Goal: Information Seeking & Learning: Find specific fact

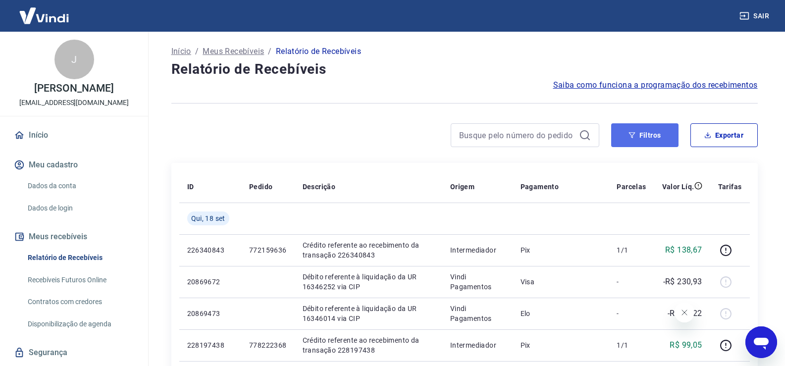
click at [643, 138] on button "Filtros" at bounding box center [644, 135] width 67 height 24
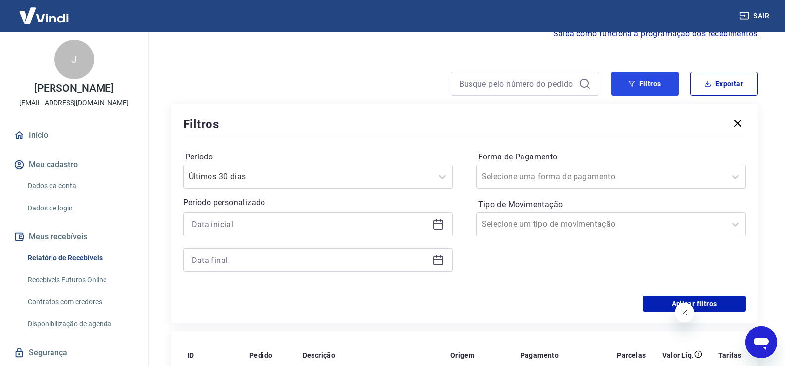
scroll to position [99, 0]
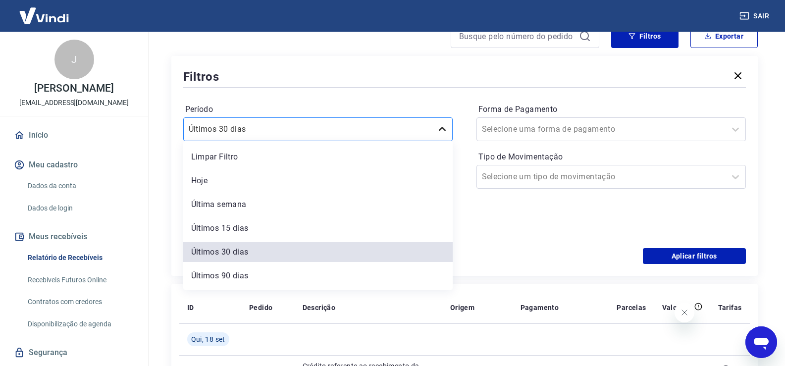
click at [442, 131] on icon at bounding box center [442, 129] width 12 height 12
click at [242, 276] on div "Últimos 90 dias" at bounding box center [317, 276] width 269 height 20
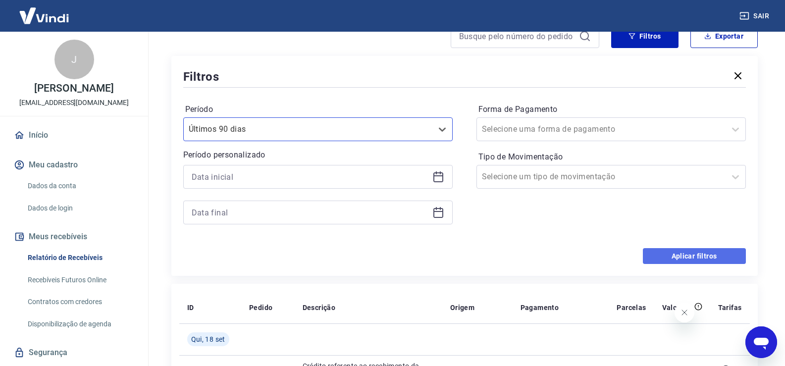
click at [684, 254] on button "Aplicar filtros" at bounding box center [694, 256] width 103 height 16
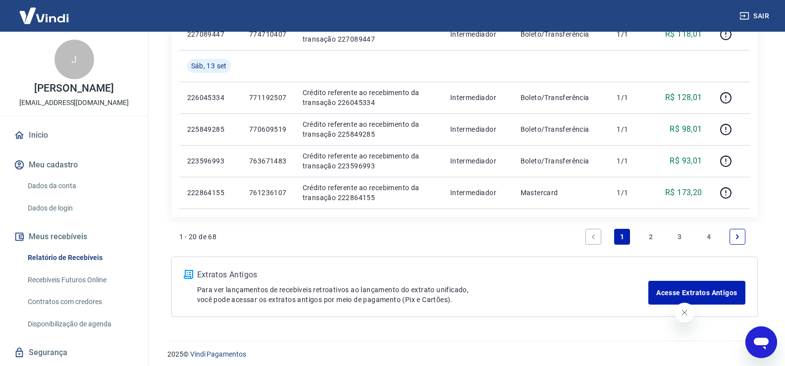
scroll to position [760, 0]
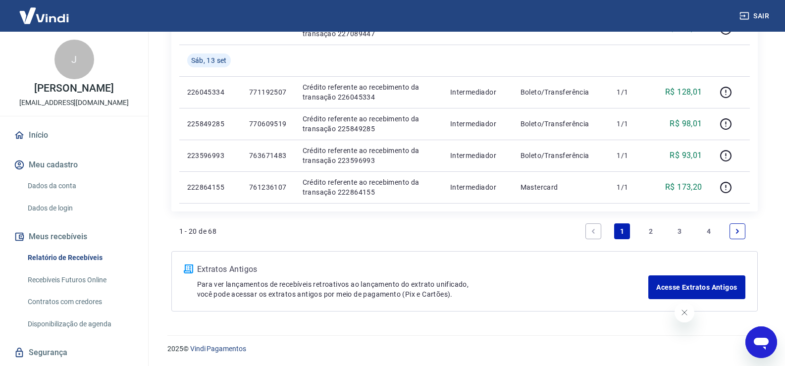
click at [710, 229] on link "4" at bounding box center [709, 231] width 16 height 16
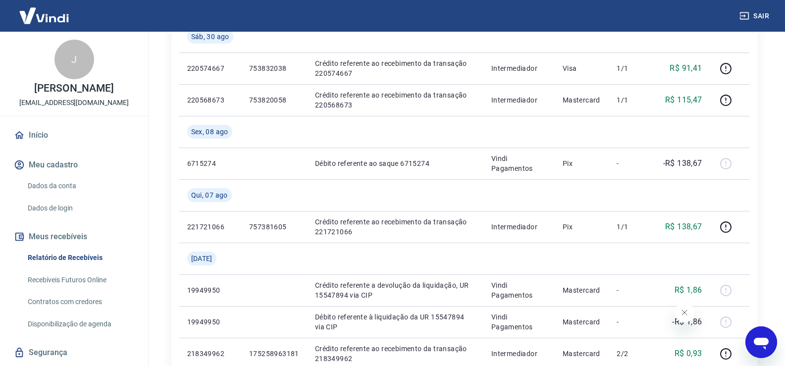
scroll to position [380, 0]
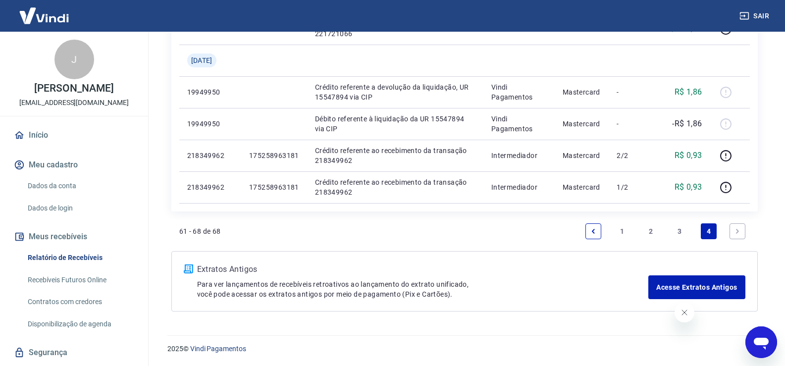
click at [738, 232] on icon "Next page" at bounding box center [738, 231] width 3 height 4
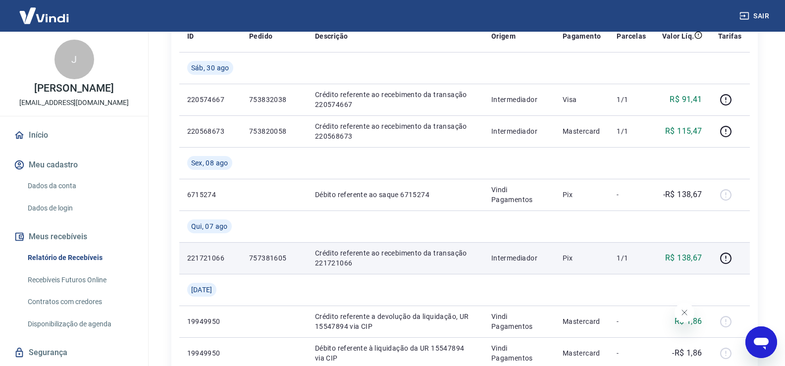
scroll to position [248, 0]
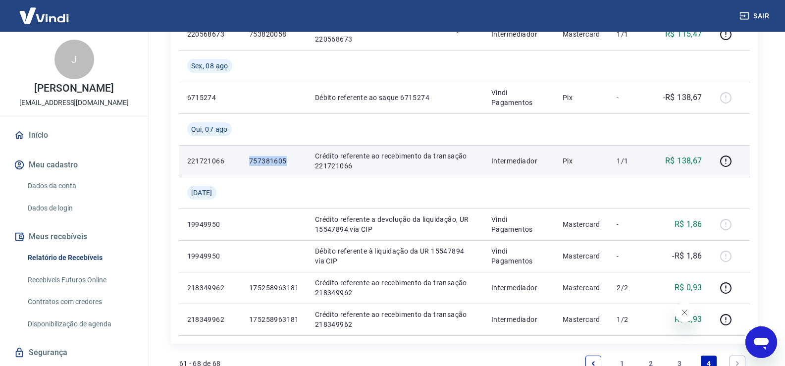
drag, startPoint x: 289, startPoint y: 163, endPoint x: 236, endPoint y: 159, distance: 53.6
click at [236, 159] on tr "221721066 757381605 Crédito referente ao recebimento da transação 221721066 Int…" at bounding box center [464, 161] width 571 height 32
copy tr "757381605"
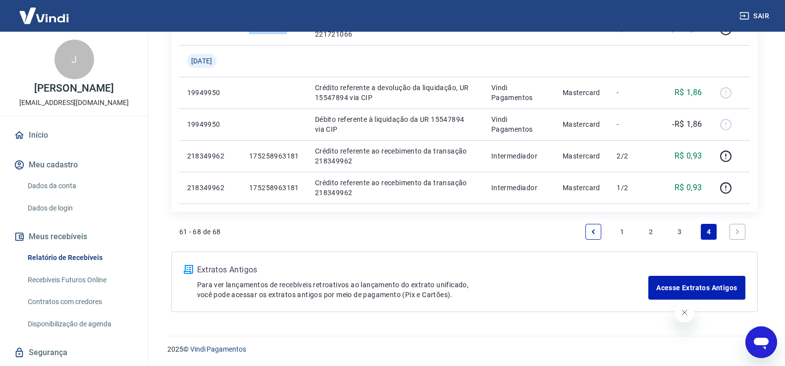
scroll to position [380, 0]
click at [682, 229] on link "3" at bounding box center [680, 231] width 16 height 16
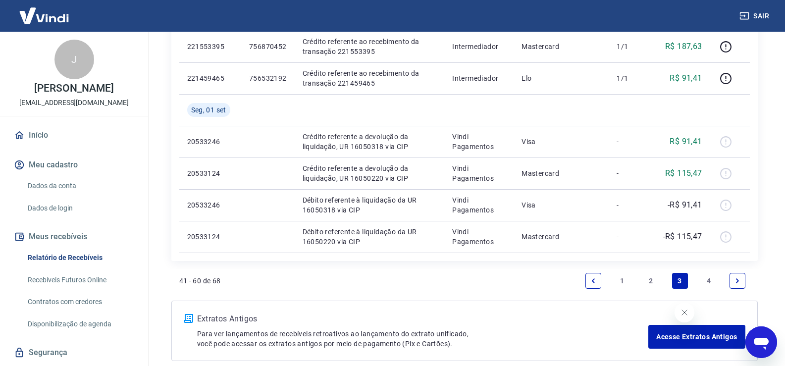
scroll to position [792, 0]
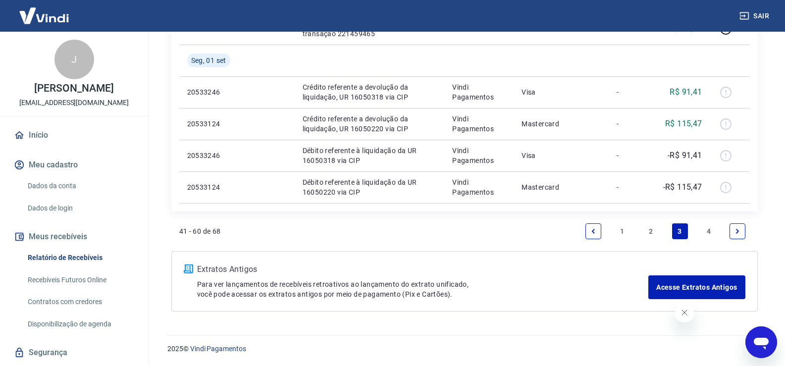
click at [709, 228] on link "4" at bounding box center [709, 231] width 16 height 16
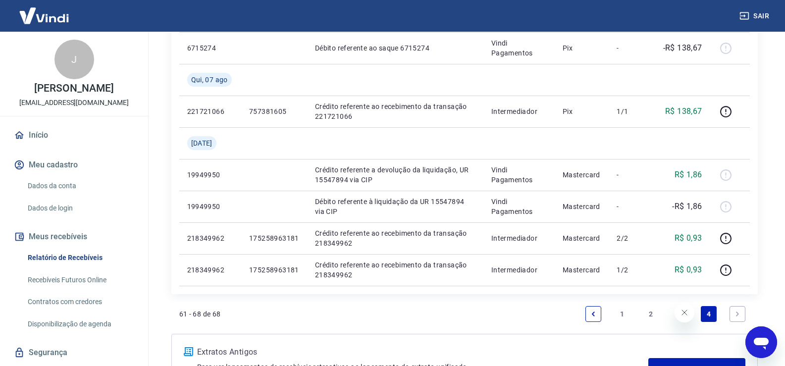
scroll to position [380, 0]
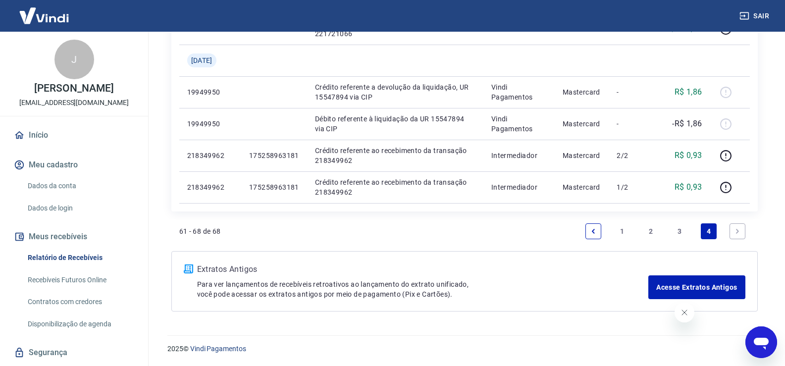
click at [682, 235] on link "3" at bounding box center [680, 231] width 16 height 16
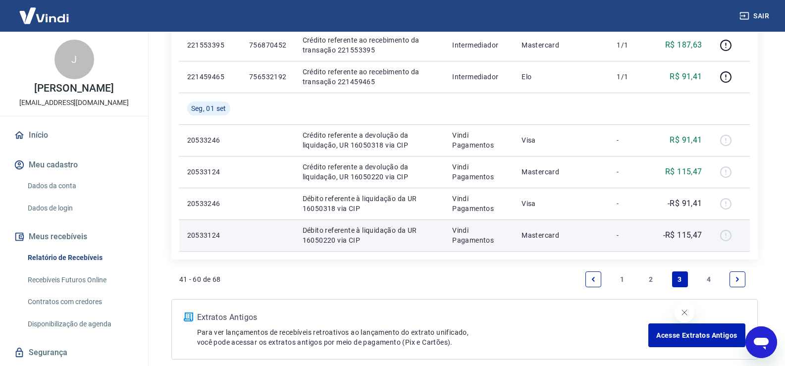
scroll to position [792, 0]
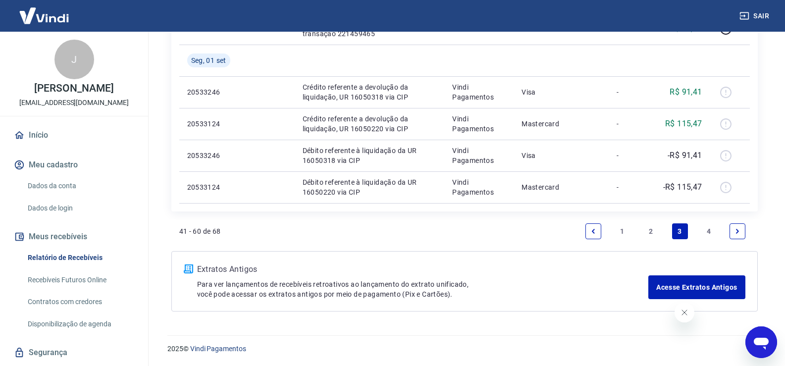
click at [709, 231] on link "4" at bounding box center [709, 231] width 16 height 16
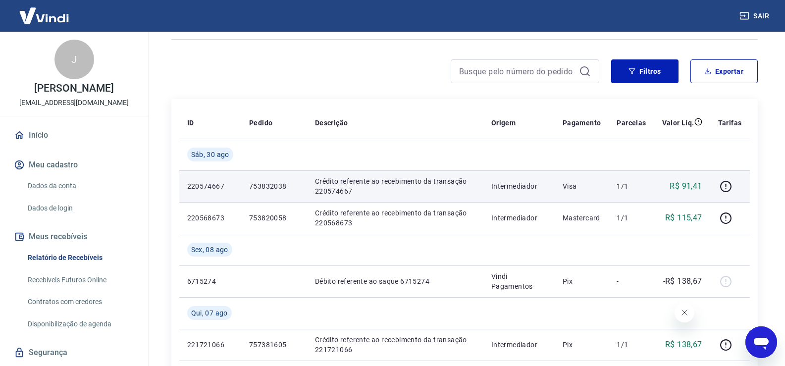
scroll to position [50, 0]
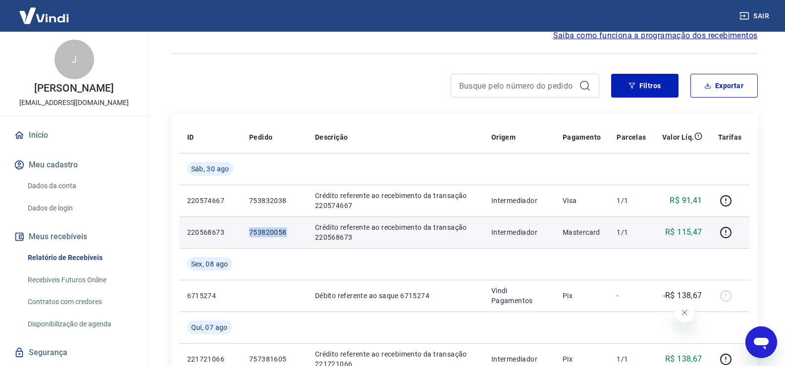
drag, startPoint x: 291, startPoint y: 232, endPoint x: 230, endPoint y: 229, distance: 60.5
click at [230, 229] on tr "220568673 753820058 [PERSON_NAME] referente ao recebimento da transação 2205686…" at bounding box center [464, 232] width 571 height 32
copy tr "753820058"
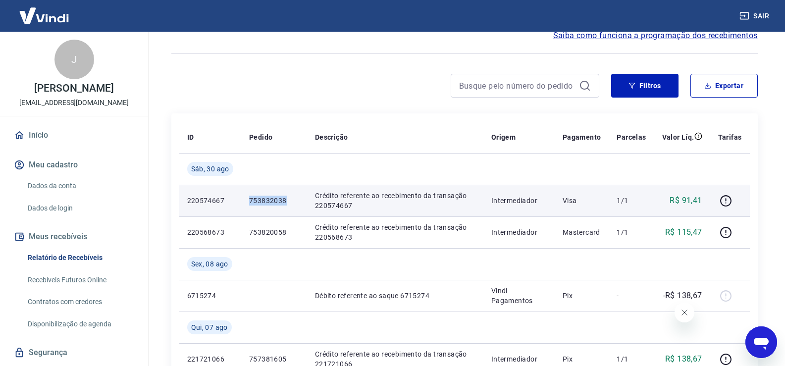
drag, startPoint x: 249, startPoint y: 201, endPoint x: 292, endPoint y: 204, distance: 43.2
click at [292, 204] on p "753832038" at bounding box center [274, 201] width 50 height 10
copy p "753832038"
